Goal: Task Accomplishment & Management: Use online tool/utility

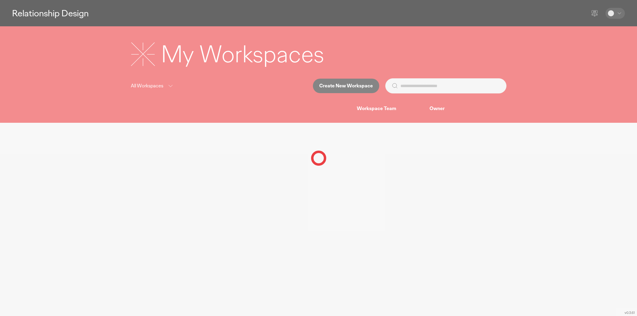
click at [223, 158] on div at bounding box center [318, 158] width 637 height 316
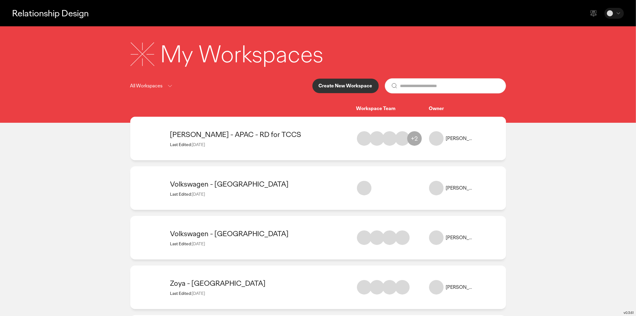
click at [346, 157] on div at bounding box center [318, 158] width 636 height 316
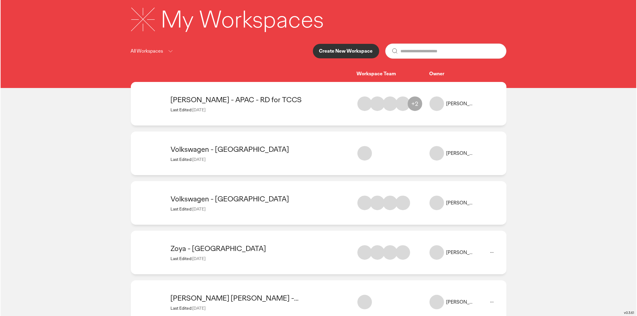
scroll to position [35, 0]
click at [345, 49] on p "Create New Workspace" at bounding box center [346, 51] width 54 height 5
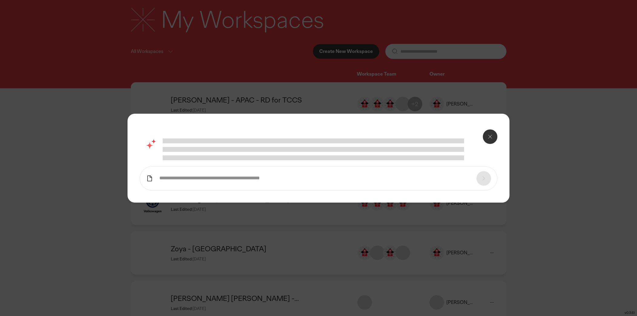
click at [264, 142] on div at bounding box center [313, 141] width 301 height 5
click at [258, 153] on div at bounding box center [327, 150] width 329 height 22
click at [201, 153] on div at bounding box center [327, 150] width 329 height 22
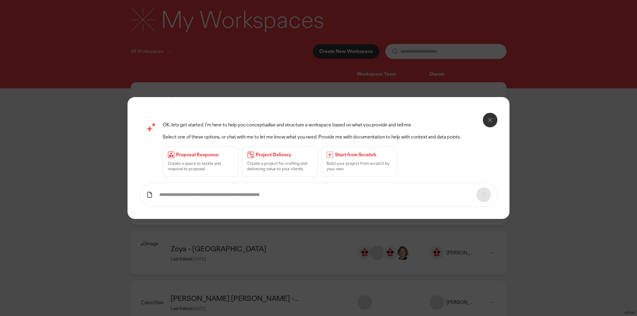
click at [305, 156] on p "Project Delivery" at bounding box center [284, 155] width 57 height 6
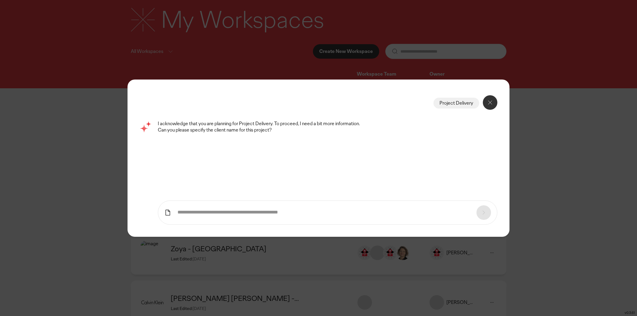
click at [254, 225] on div "Project Delivery I acknowledge that you are planning for Project Delivery. To p…" at bounding box center [318, 158] width 382 height 157
click at [247, 219] on form at bounding box center [328, 213] width 340 height 24
click at [239, 216] on form at bounding box center [328, 213] width 340 height 24
click at [212, 197] on div "Project Delivery I acknowledge that you are planning for Project Delivery. To p…" at bounding box center [319, 158] width 358 height 133
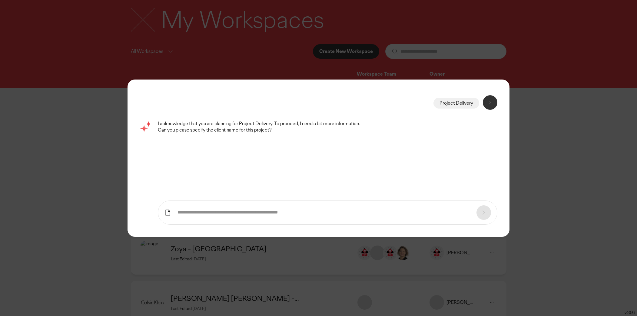
click at [212, 210] on input "text" at bounding box center [323, 213] width 293 height 6
type input "********"
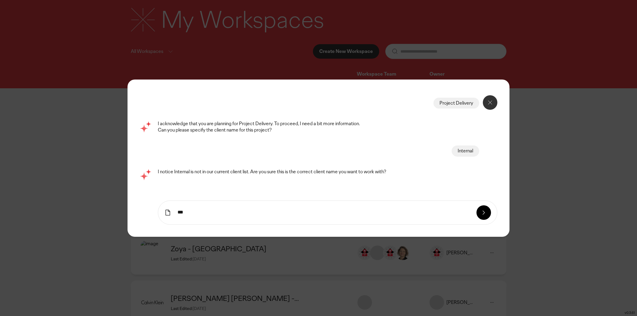
type input "***"
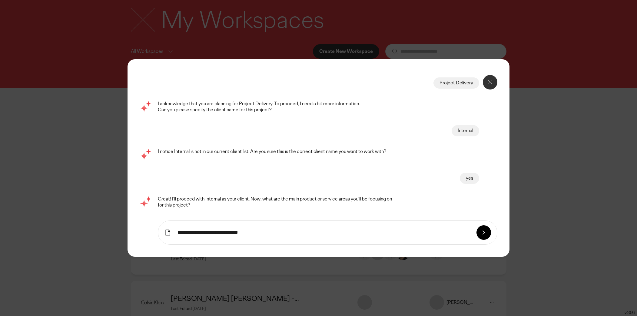
type input "**********"
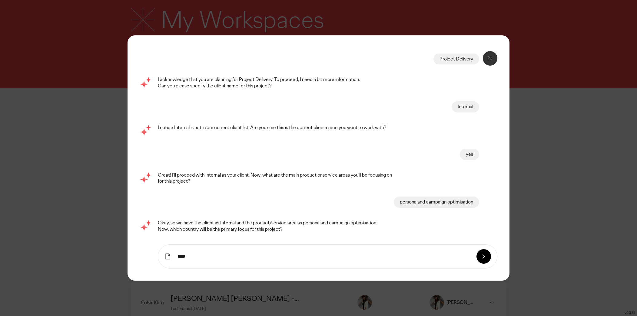
type input "****"
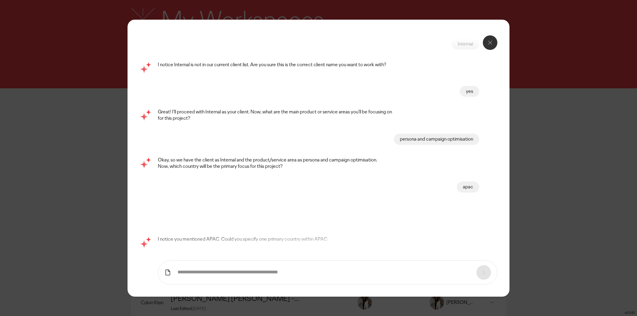
scroll to position [15, 0]
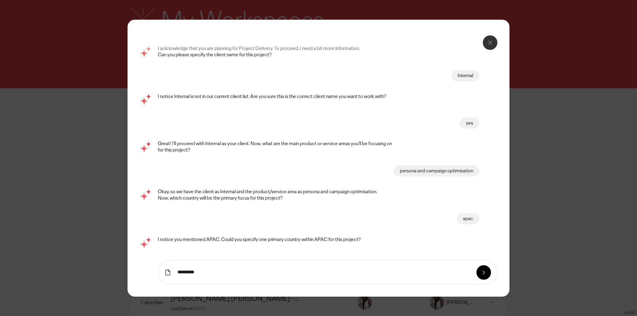
type input "*********"
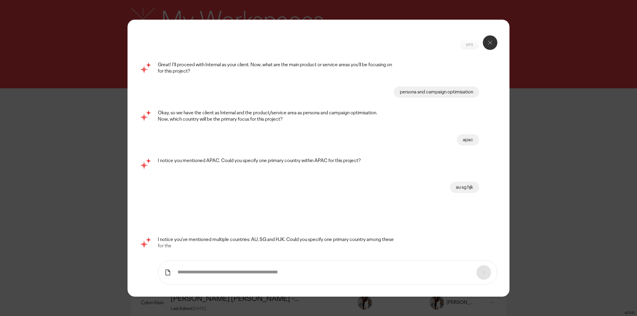
scroll to position [64, 0]
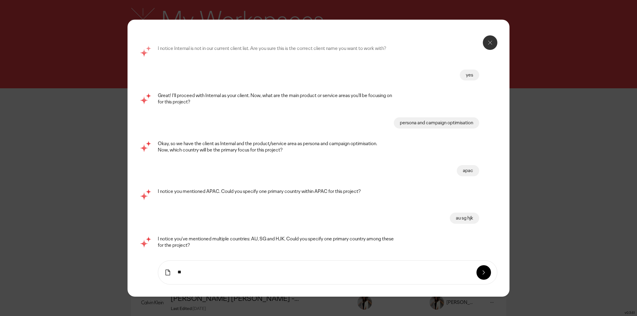
type input "**"
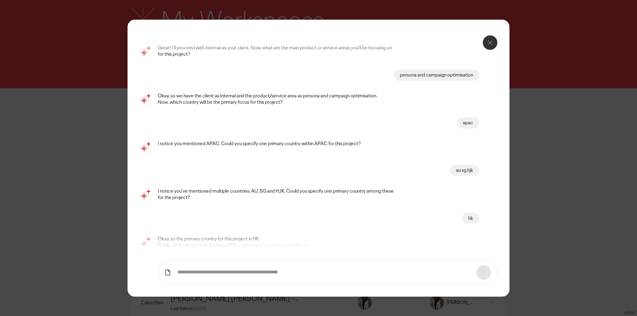
scroll to position [118, 0]
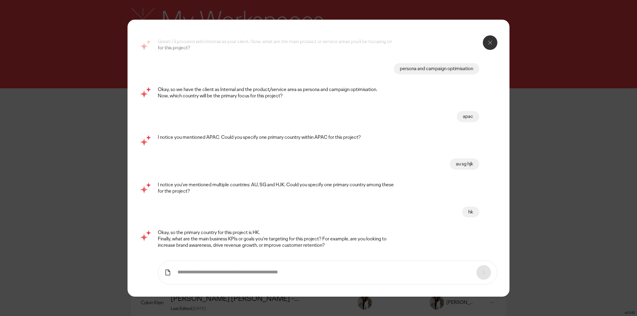
click at [246, 273] on input "text" at bounding box center [323, 272] width 293 height 6
type input "**********"
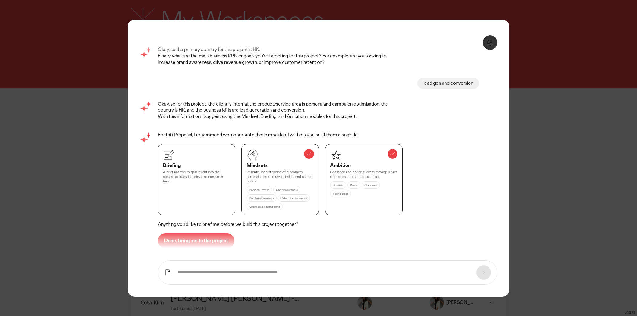
scroll to position [302, 0]
click at [287, 179] on div "Intimate understanding of customers harnessing bsci. to reveal insight and unme…" at bounding box center [279, 176] width 67 height 14
click at [203, 237] on p "Done, bring me to the project" at bounding box center [196, 239] width 64 height 5
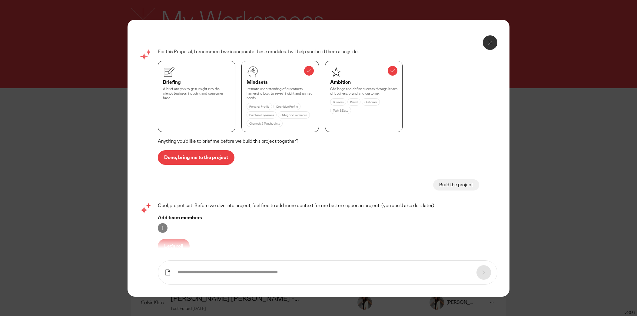
scroll to position [389, 0]
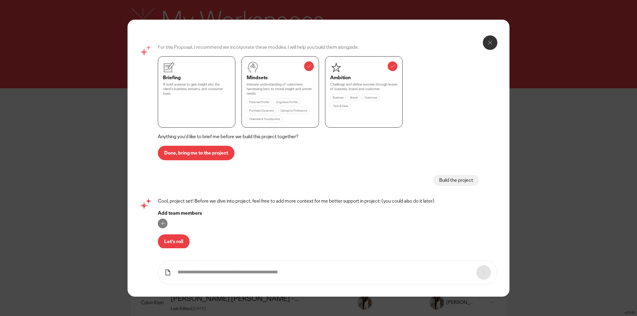
click at [183, 236] on button "Let's roll" at bounding box center [174, 242] width 32 height 15
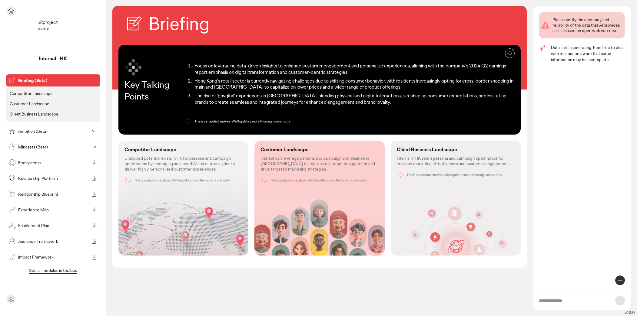
click at [47, 145] on p "Mindsets (Beta)" at bounding box center [53, 147] width 71 height 4
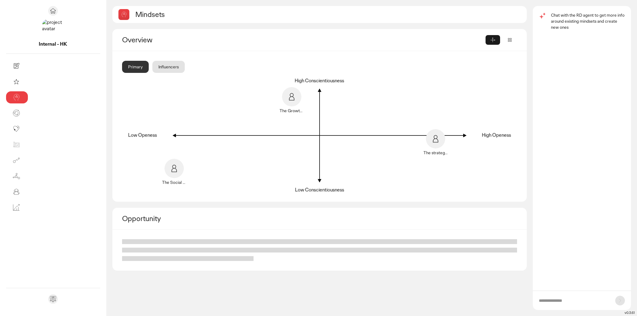
click at [152, 67] on div "Influencers" at bounding box center [168, 67] width 32 height 12
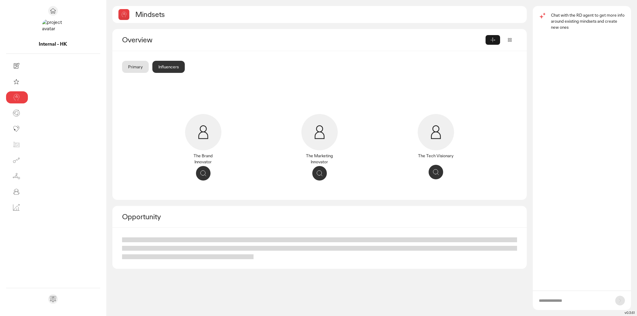
click at [122, 62] on div "Primary" at bounding box center [135, 67] width 27 height 12
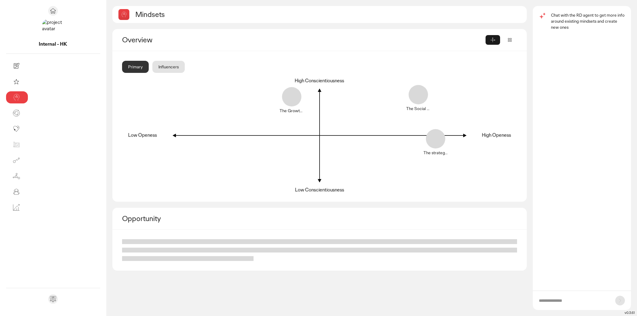
click at [560, 298] on input "text" at bounding box center [574, 301] width 70 height 6
type input "**********"
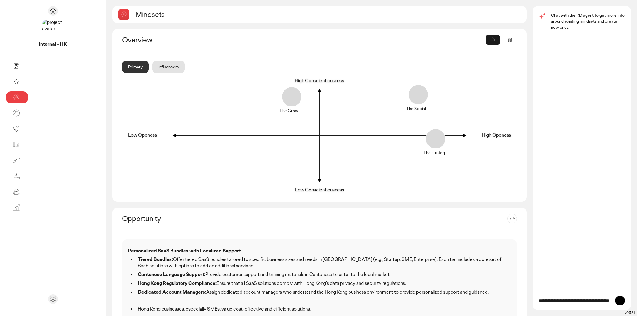
click at [293, 228] on div "Opportunity Re-generate" at bounding box center [319, 219] width 415 height 22
click at [572, 302] on input "**********" at bounding box center [574, 301] width 70 height 6
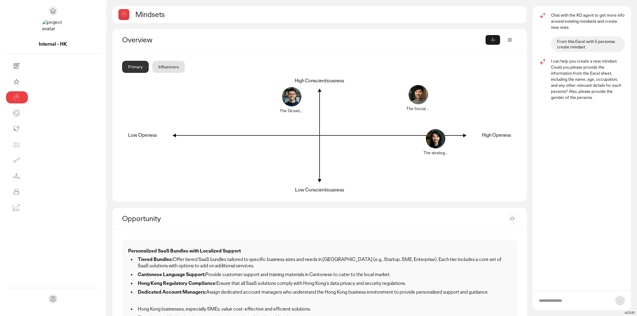
paste input "**********"
type input "**********"
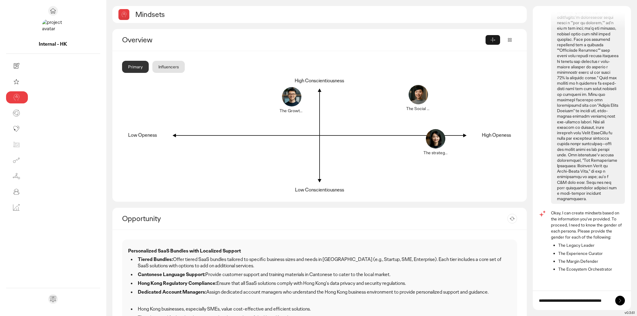
scroll to position [0, 0]
click at [582, 300] on input "**********" at bounding box center [574, 301] width 70 height 6
paste input "**********"
type input "**********"
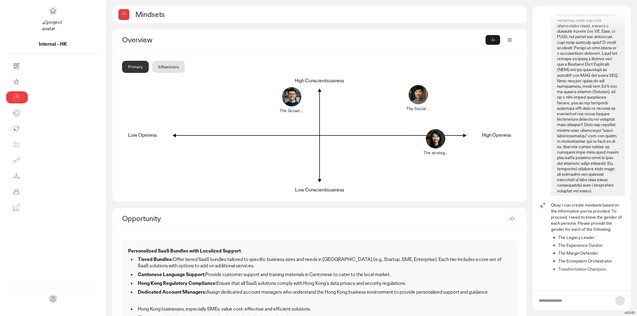
scroll to position [2292, 0]
type input "**********"
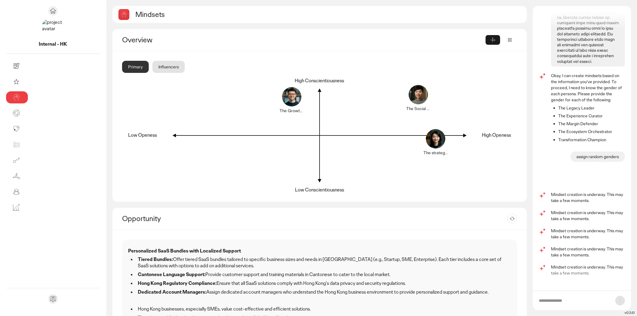
scroll to position [2400, 0]
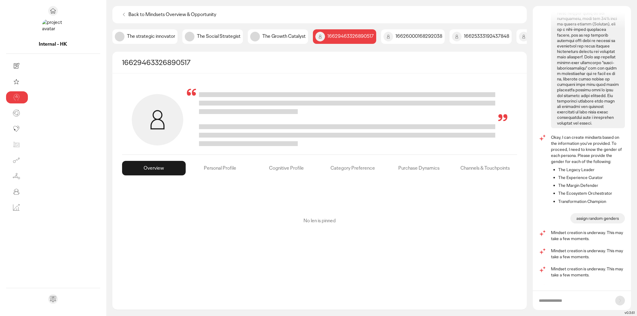
scroll to position [2400, 0]
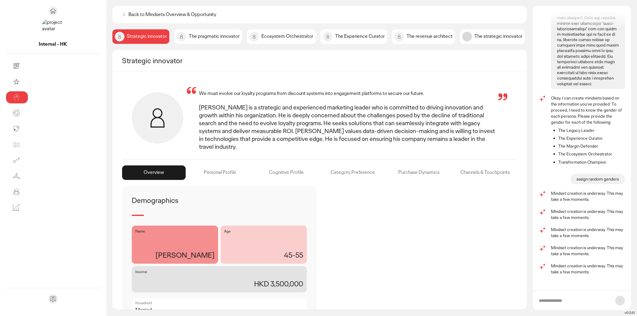
click at [121, 15] on icon at bounding box center [124, 15] width 6 height 6
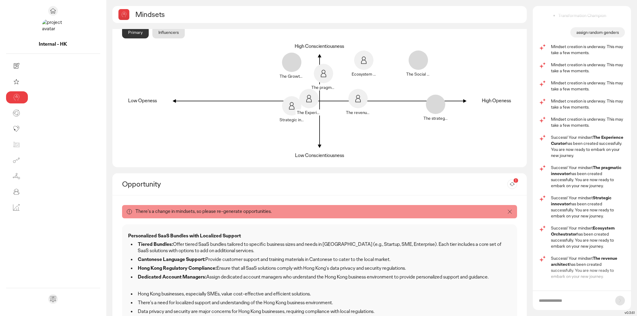
scroll to position [2551, 0]
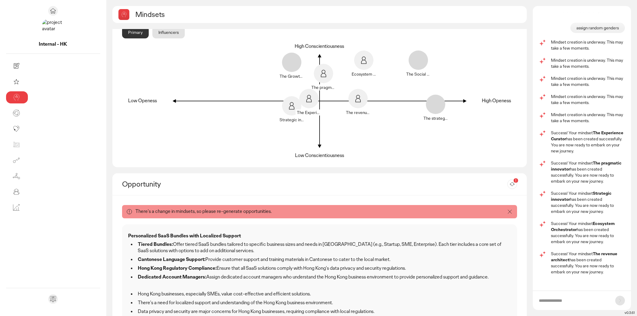
click at [590, 296] on form at bounding box center [582, 300] width 98 height 19
click at [592, 302] on input "text" at bounding box center [574, 301] width 70 height 6
click at [592, 303] on input "text" at bounding box center [574, 301] width 70 height 6
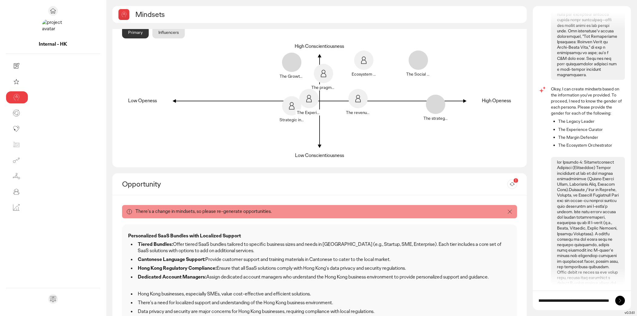
scroll to position [0, 0]
drag, startPoint x: 613, startPoint y: 171, endPoint x: 546, endPoint y: 142, distance: 73.5
click at [546, 143] on div "Okay, I can create mindsets based on the information you've provided. To procee…" at bounding box center [582, 118] width 86 height 65
copy ul "The Legacy Leader The Experience Curator The Margin Defender The Ecosystem Orch…"
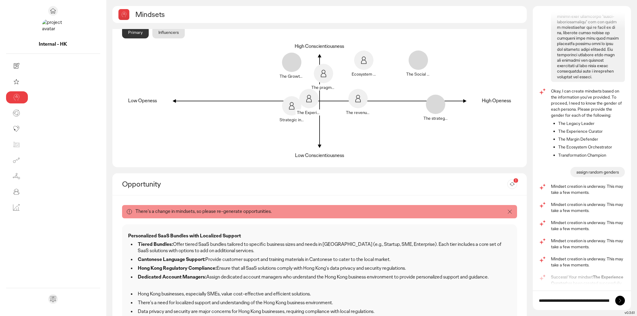
scroll to position [2394, 0]
drag, startPoint x: 607, startPoint y: 171, endPoint x: 554, endPoint y: 137, distance: 63.0
click at [554, 137] on div "Okay, I can create mindsets based on the information you've provided. To procee…" at bounding box center [588, 125] width 74 height 73
copy ul "The Legacy Leader The Experience Curator The Margin Defender The Ecosystem Orch…"
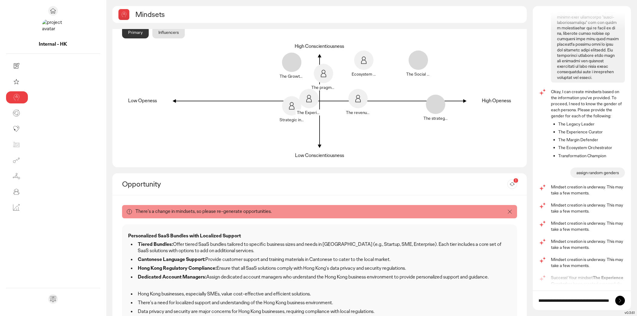
drag, startPoint x: 607, startPoint y: 300, endPoint x: 648, endPoint y: 307, distance: 41.3
click at [636, 307] on html "Internal - HK Briefing (Beta) Ambition (Beta) Mindsets (Beta) Overview & Opport…" at bounding box center [318, 158] width 637 height 316
paste input "**********"
type input "**********"
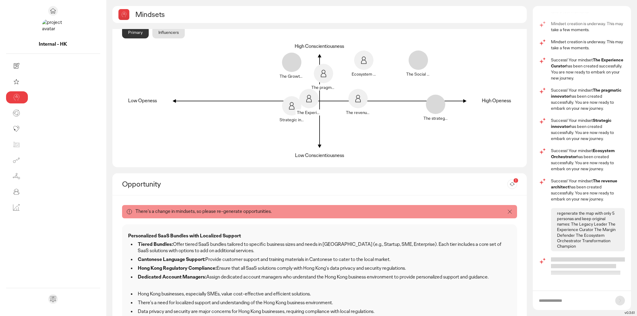
scroll to position [2624, 0]
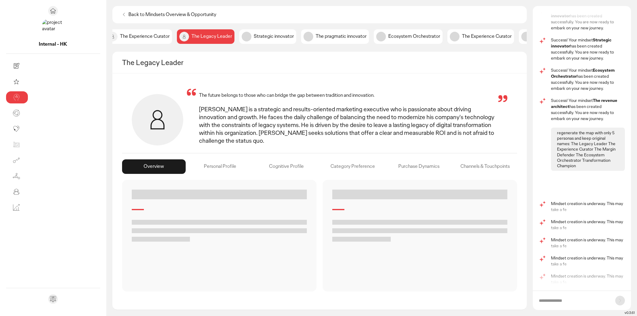
scroll to position [2692, 0]
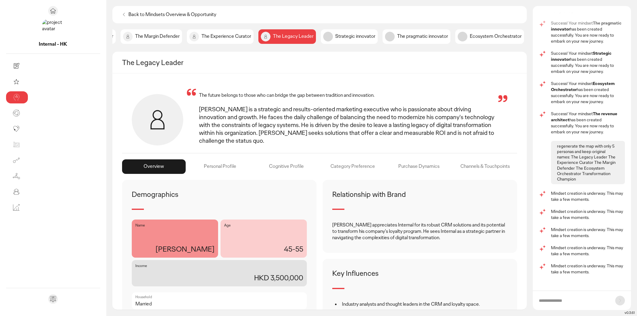
click at [128, 15] on p "Back to Mindsets Overview & Opportunity" at bounding box center [172, 15] width 88 height 6
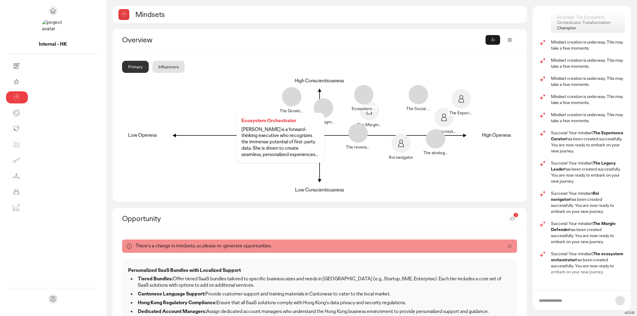
scroll to position [2843, 0]
click at [504, 38] on div at bounding box center [509, 40] width 15 height 10
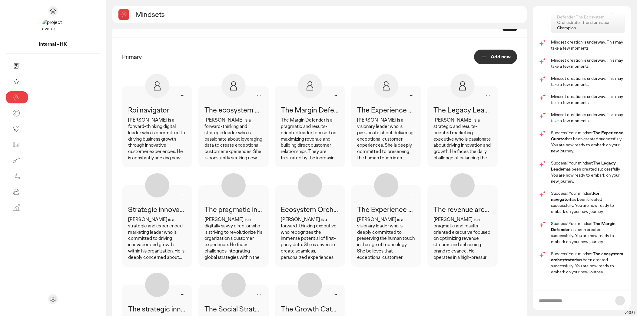
scroll to position [12, 0]
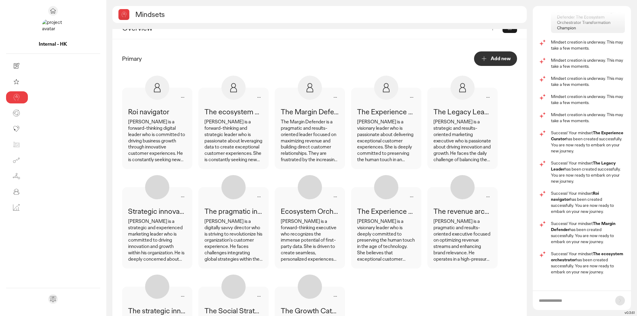
click at [179, 98] on icon at bounding box center [182, 97] width 7 height 7
click at [126, 117] on div "Delete mindset" at bounding box center [156, 119] width 61 height 10
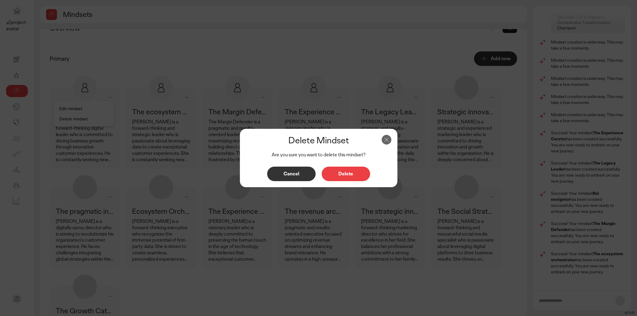
click at [360, 171] on button "Delete" at bounding box center [346, 174] width 48 height 15
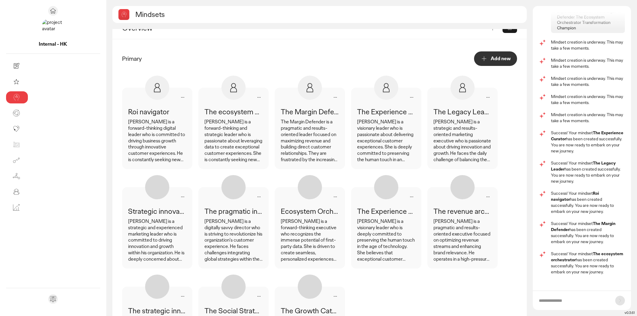
click at [186, 193] on icon at bounding box center [182, 196] width 7 height 7
click at [186, 215] on div "Delete mindset" at bounding box center [156, 221] width 61 height 12
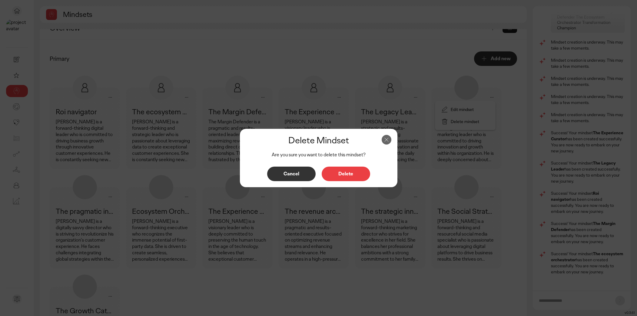
click at [338, 173] on p "Delete" at bounding box center [346, 174] width 36 height 5
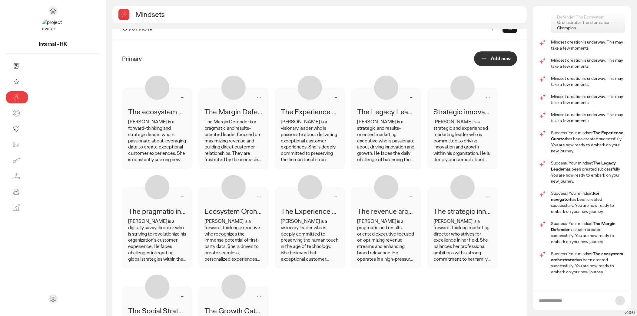
click at [263, 293] on icon at bounding box center [258, 296] width 7 height 7
click at [263, 315] on div "Delete mindset" at bounding box center [232, 321] width 61 height 12
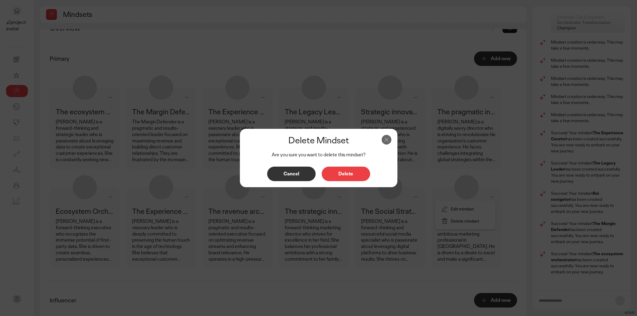
click at [355, 171] on button "Delete" at bounding box center [346, 174] width 48 height 15
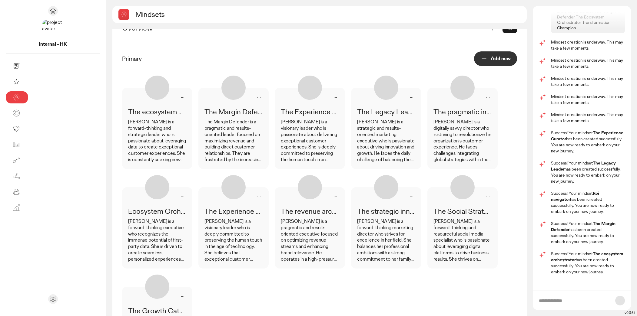
click at [484, 197] on icon at bounding box center [487, 196] width 7 height 7
click at [431, 218] on div "Delete mindset" at bounding box center [461, 221] width 61 height 12
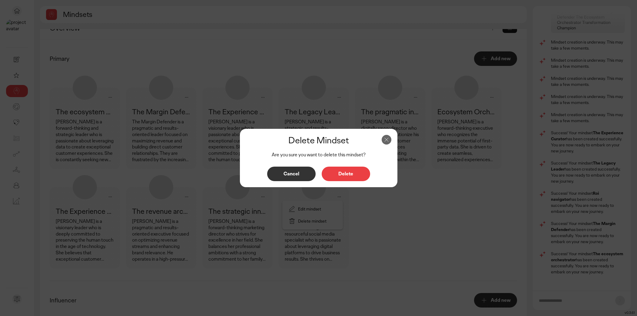
click at [360, 175] on p "Delete" at bounding box center [346, 174] width 36 height 5
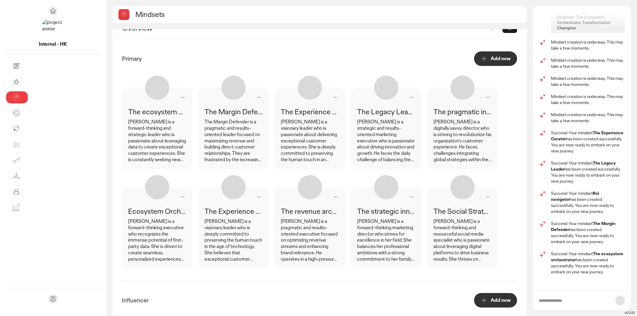
click at [408, 196] on icon at bounding box center [411, 196] width 7 height 7
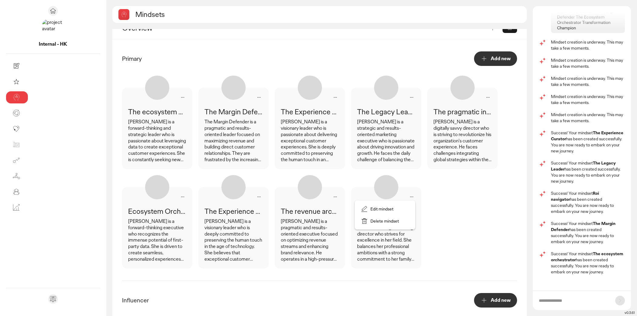
click at [355, 221] on div "Delete mindset" at bounding box center [385, 221] width 61 height 12
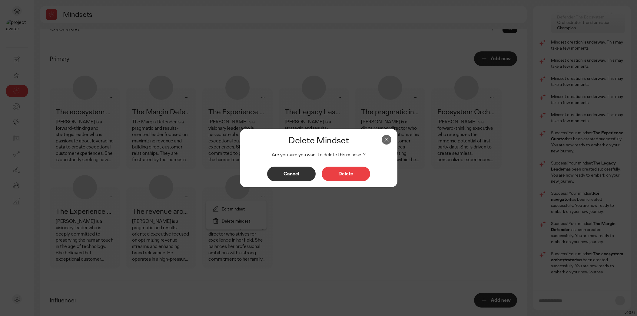
click at [352, 177] on p "Delete" at bounding box center [346, 174] width 36 height 5
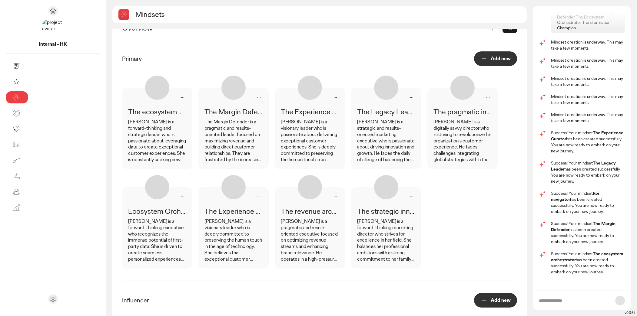
click at [332, 197] on icon at bounding box center [335, 196] width 7 height 7
click at [278, 218] on div "Delete mindset" at bounding box center [308, 221] width 61 height 12
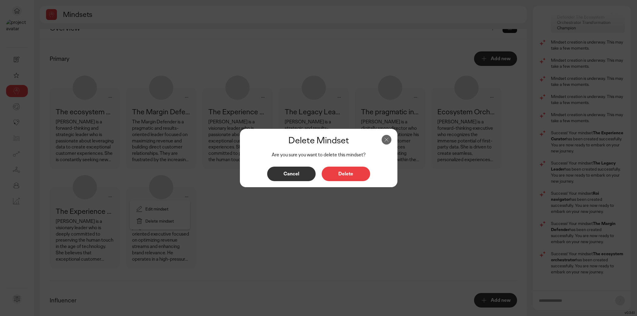
click at [362, 170] on button "Delete" at bounding box center [346, 174] width 48 height 15
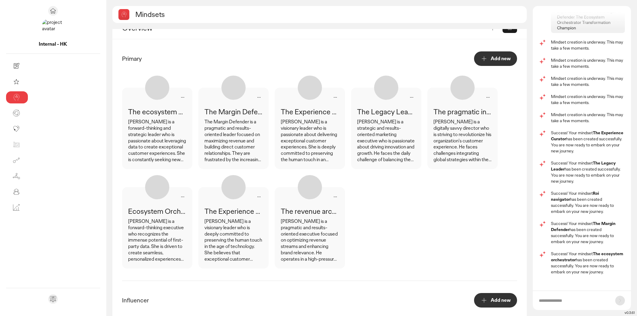
click at [484, 97] on icon at bounding box center [487, 97] width 7 height 7
click at [431, 122] on div "Delete mindset" at bounding box center [461, 122] width 61 height 12
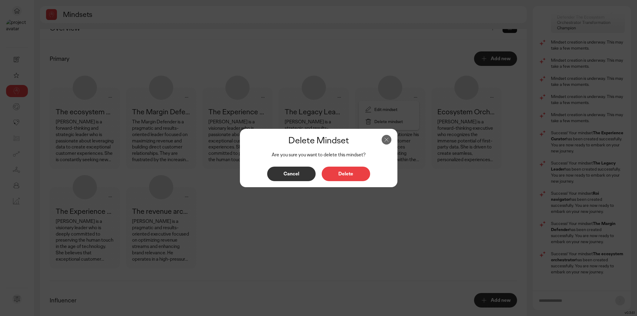
click at [344, 173] on p "Delete" at bounding box center [346, 174] width 36 height 5
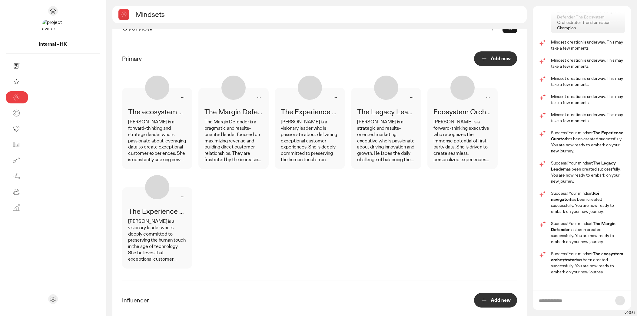
click at [179, 94] on icon at bounding box center [182, 97] width 7 height 7
click at [126, 121] on div "Delete mindset" at bounding box center [156, 122] width 61 height 12
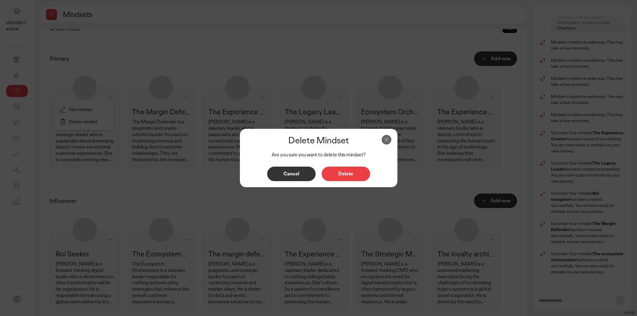
click at [355, 172] on p "Delete" at bounding box center [346, 174] width 36 height 5
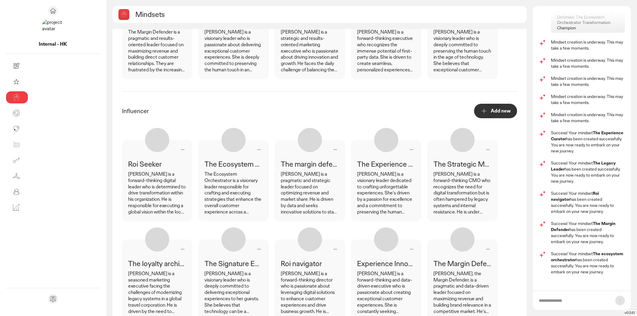
scroll to position [91, 0]
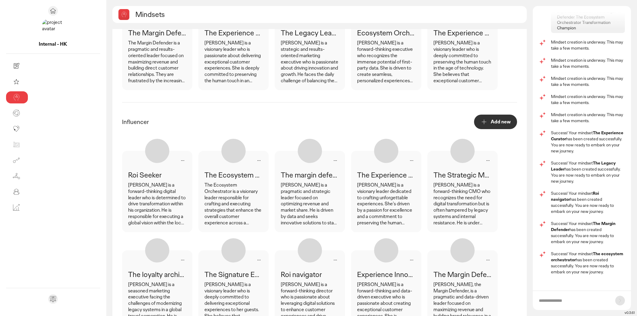
click at [179, 158] on icon at bounding box center [182, 160] width 7 height 7
click at [126, 181] on div "Delete mindset" at bounding box center [156, 185] width 61 height 12
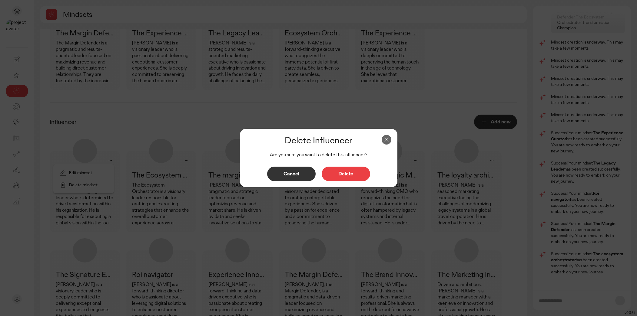
click at [358, 170] on button "Delete" at bounding box center [346, 174] width 48 height 15
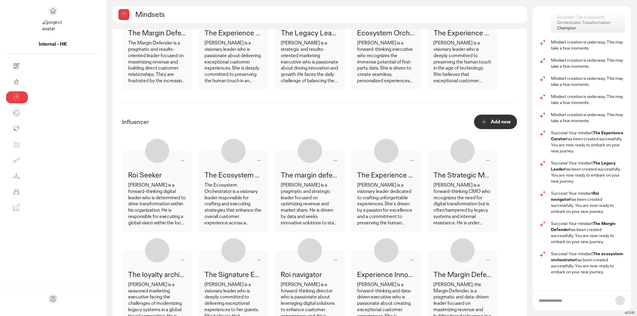
click at [179, 161] on icon at bounding box center [182, 160] width 7 height 7
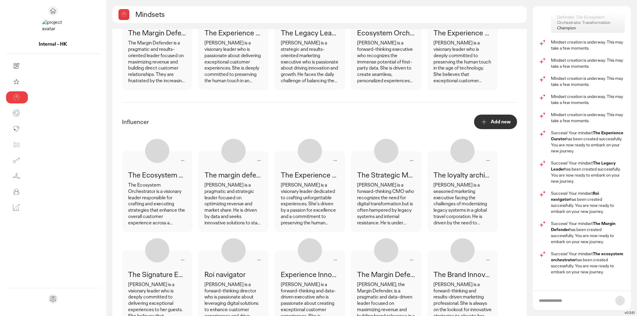
click at [179, 157] on icon at bounding box center [182, 160] width 7 height 7
click at [126, 180] on div "Delete mindset" at bounding box center [156, 185] width 61 height 12
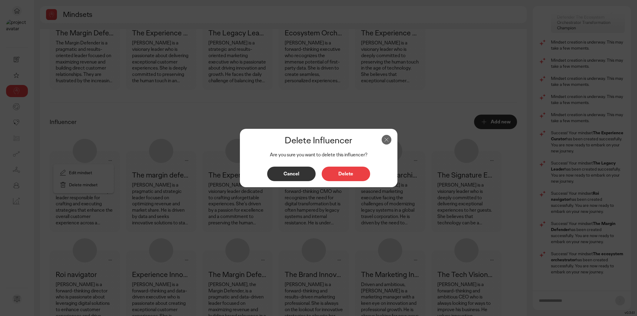
click at [337, 174] on p "Delete" at bounding box center [346, 174] width 36 height 5
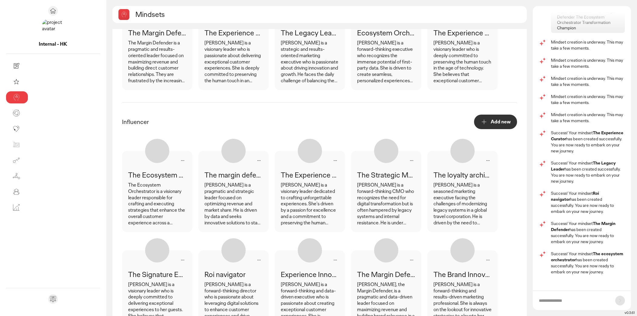
click at [179, 159] on icon at bounding box center [182, 160] width 7 height 7
click at [204, 190] on div "[PERSON_NAME] is a pragmatic and strategic leader focused on optimizing revenue…" at bounding box center [233, 204] width 58 height 44
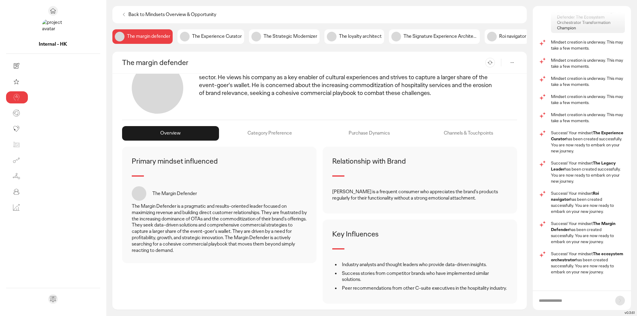
scroll to position [37, 0]
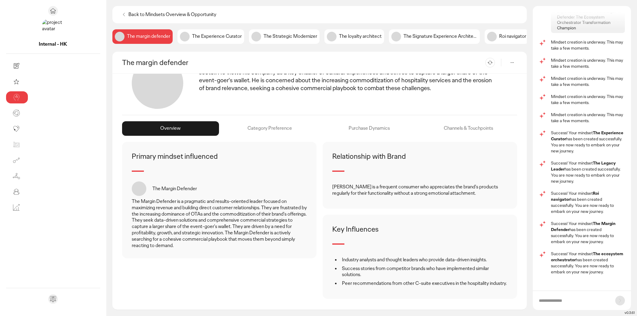
click at [234, 130] on div "Category Preference" at bounding box center [269, 128] width 97 height 15
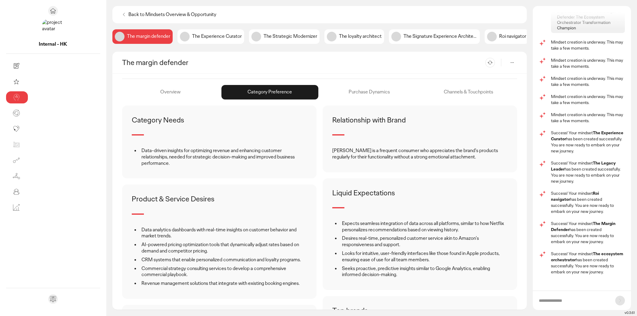
scroll to position [78, 0]
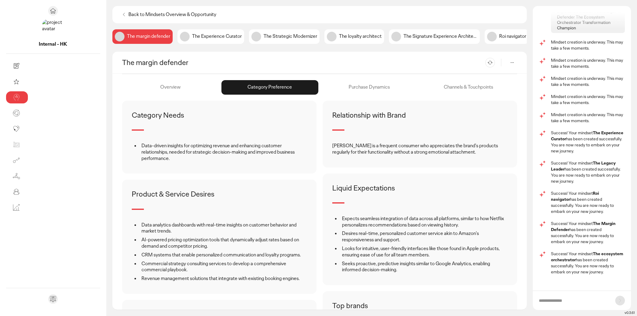
click at [349, 89] on div "Purchase Dynamics" at bounding box center [369, 87] width 97 height 15
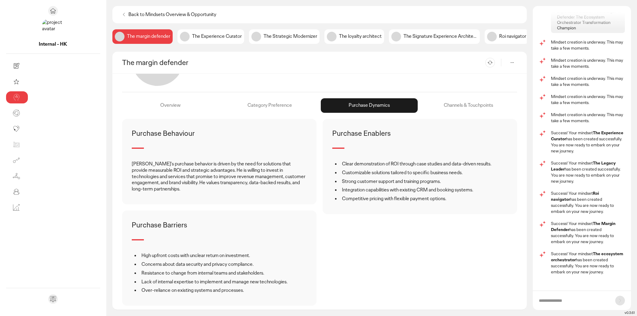
scroll to position [0, 0]
